Goal: Information Seeking & Learning: Understand process/instructions

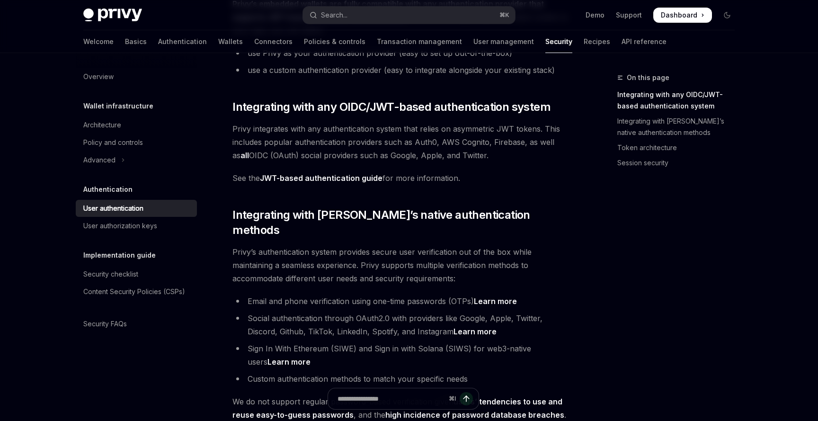
scroll to position [124, 0]
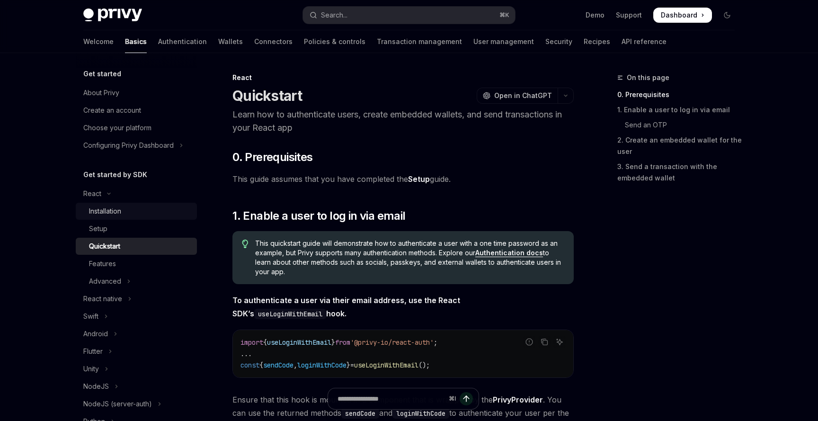
click at [112, 210] on div "Installation" at bounding box center [105, 210] width 32 height 11
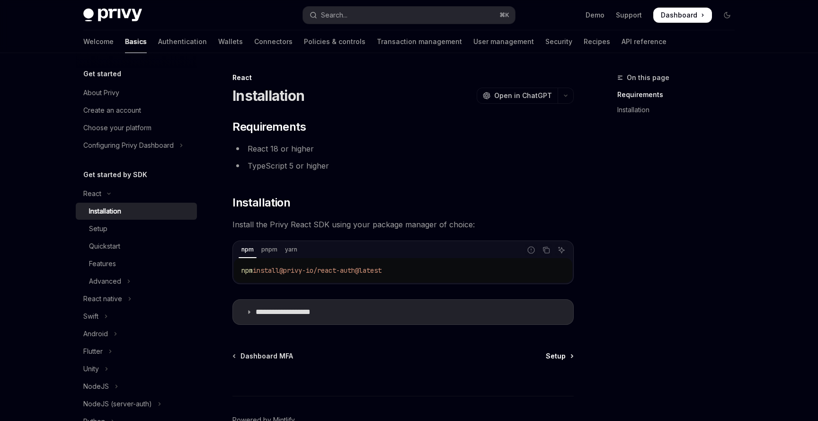
click at [567, 355] on link "Setup" at bounding box center [559, 355] width 27 height 9
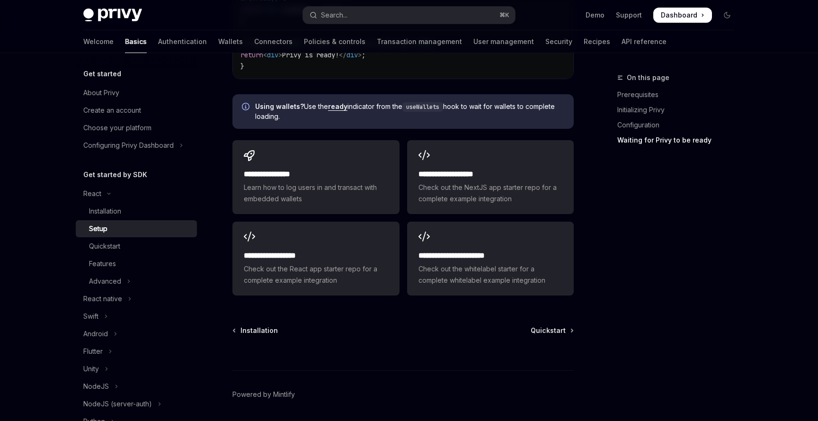
scroll to position [1203, 0]
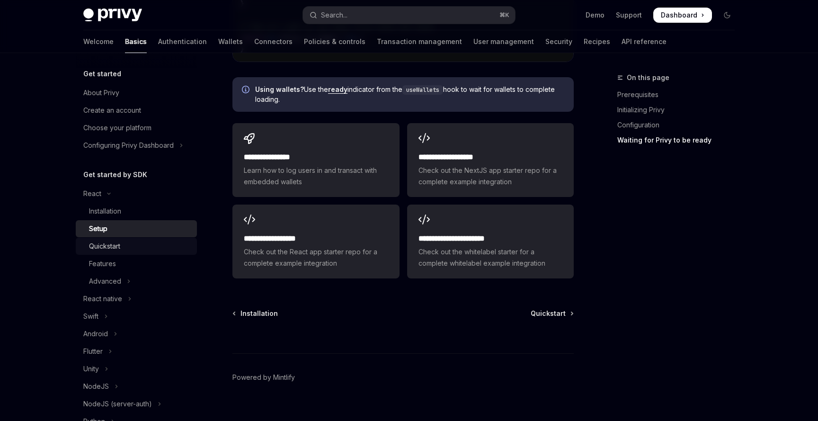
click at [132, 244] on div "Quickstart" at bounding box center [140, 245] width 102 height 11
type textarea "*"
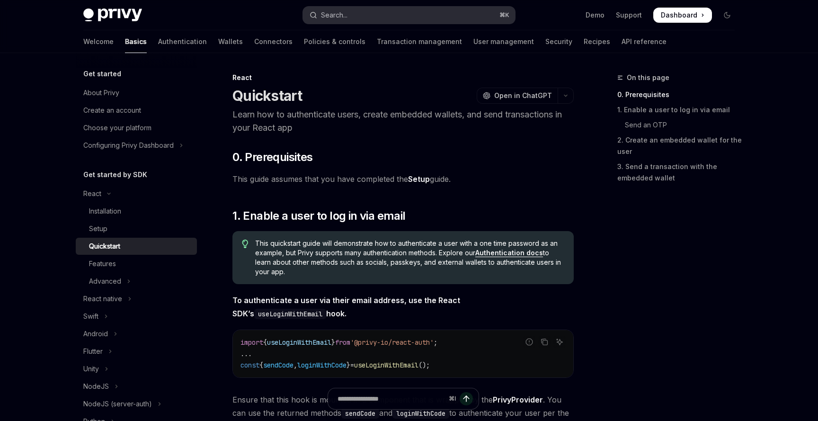
click at [372, 15] on button "Search... ⌘ K" at bounding box center [409, 15] width 212 height 17
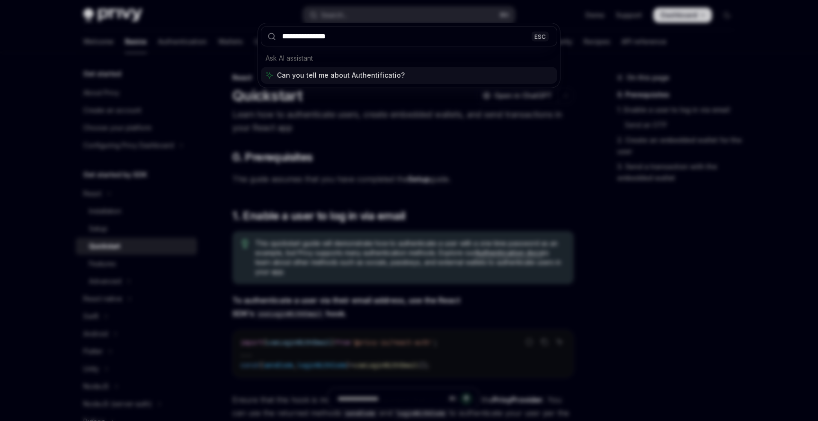
type input "**********"
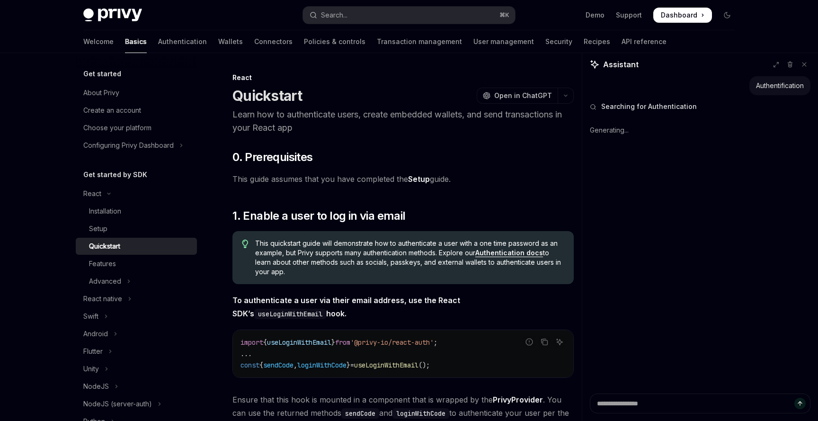
type textarea "*"
click at [523, 97] on span "Open in ChatGPT" at bounding box center [523, 95] width 58 height 9
type textarea "*"
